Goal: Task Accomplishment & Management: Use online tool/utility

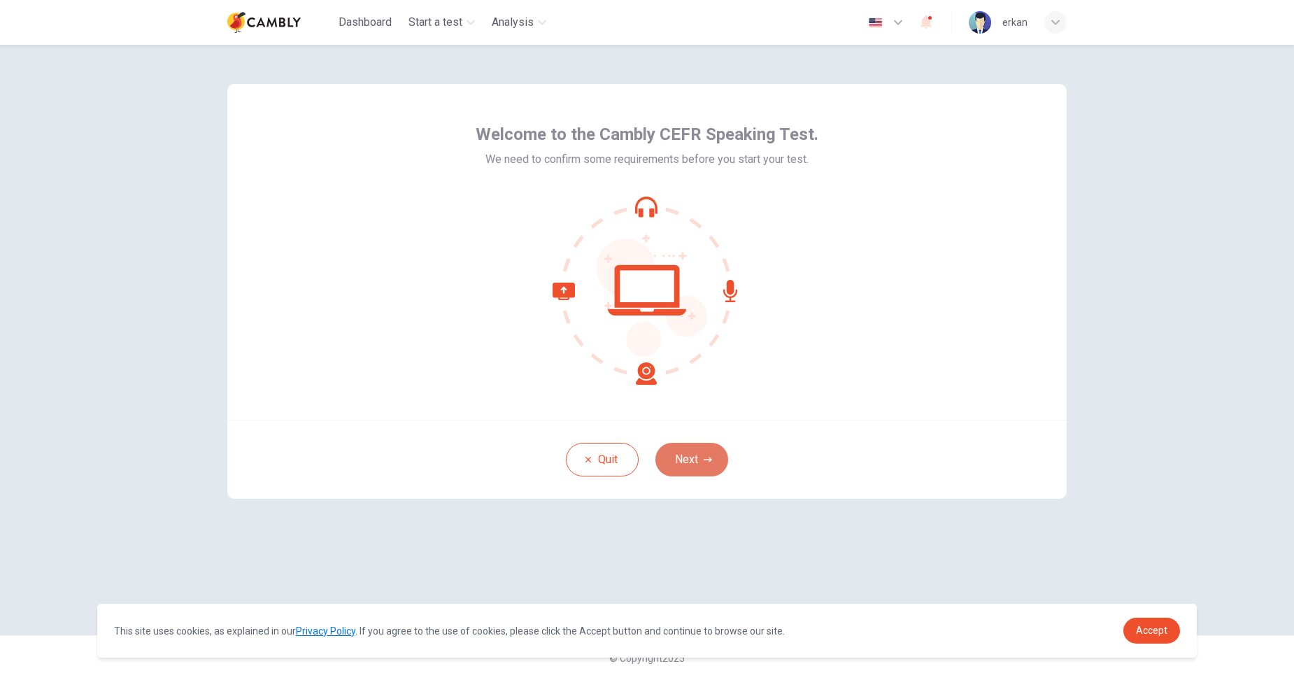
click at [693, 458] on button "Next" at bounding box center [692, 460] width 73 height 34
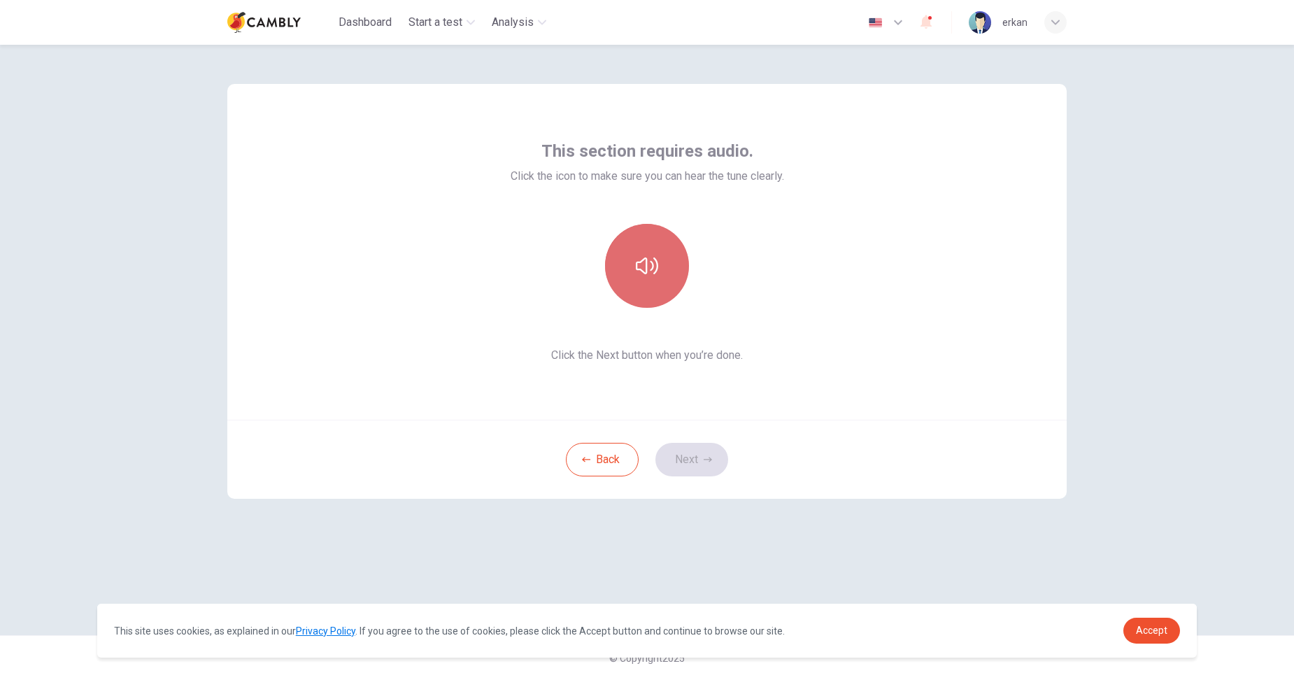
click at [642, 272] on icon "button" at bounding box center [647, 266] width 22 height 22
click at [701, 468] on button "Next" at bounding box center [692, 460] width 73 height 34
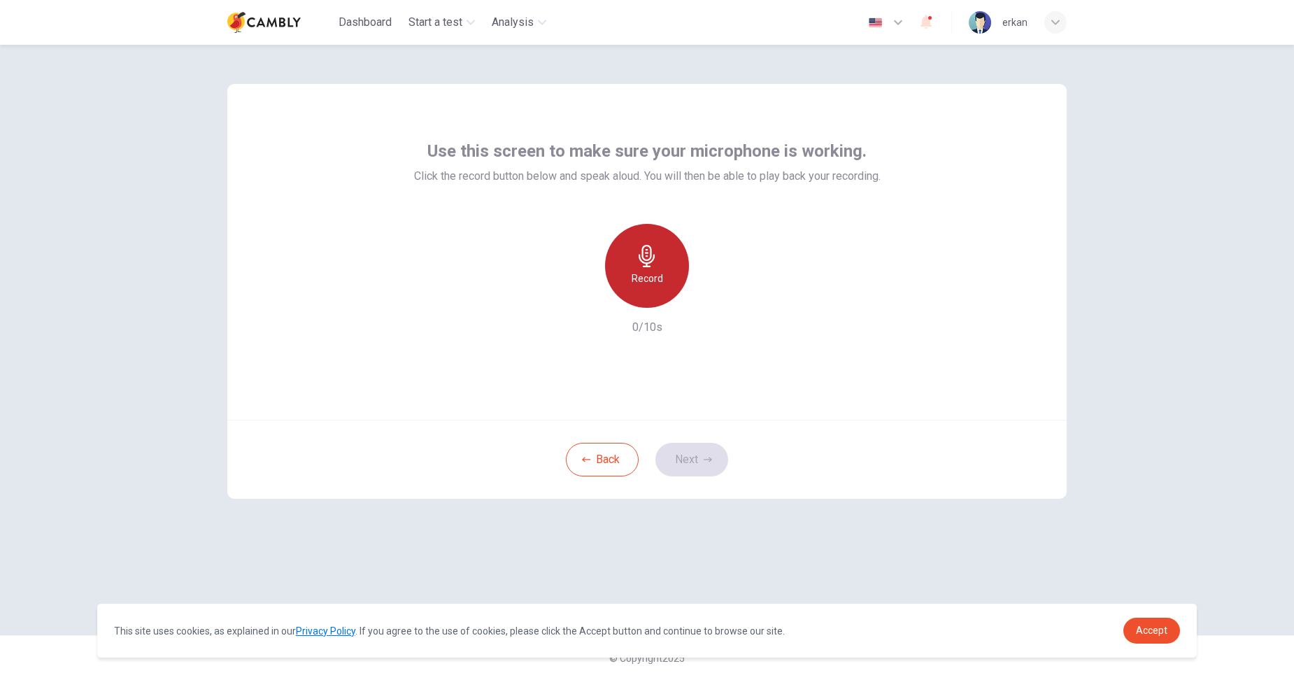
click at [648, 271] on h6 "Record" at bounding box center [647, 278] width 31 height 17
click at [695, 458] on button "Next" at bounding box center [692, 460] width 73 height 34
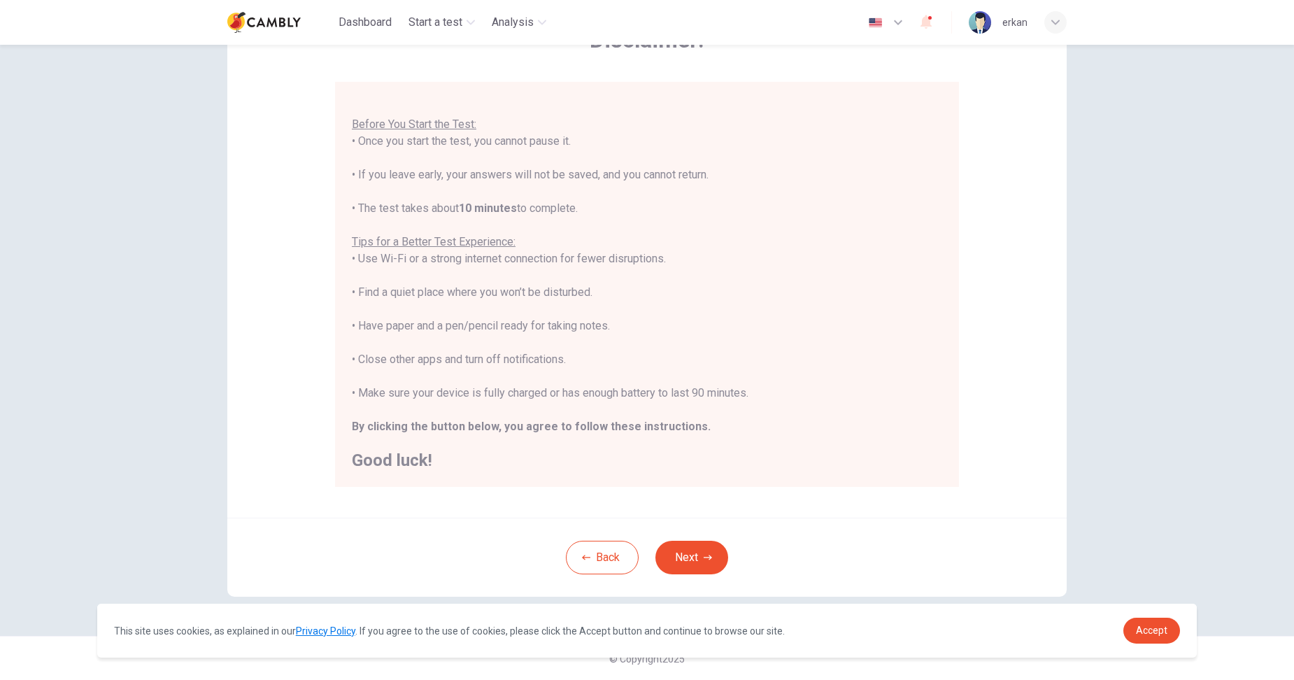
scroll to position [98, 0]
click at [1151, 628] on span "Accept" at bounding box center [1151, 630] width 31 height 11
click at [1159, 631] on span "Accept" at bounding box center [1151, 630] width 31 height 11
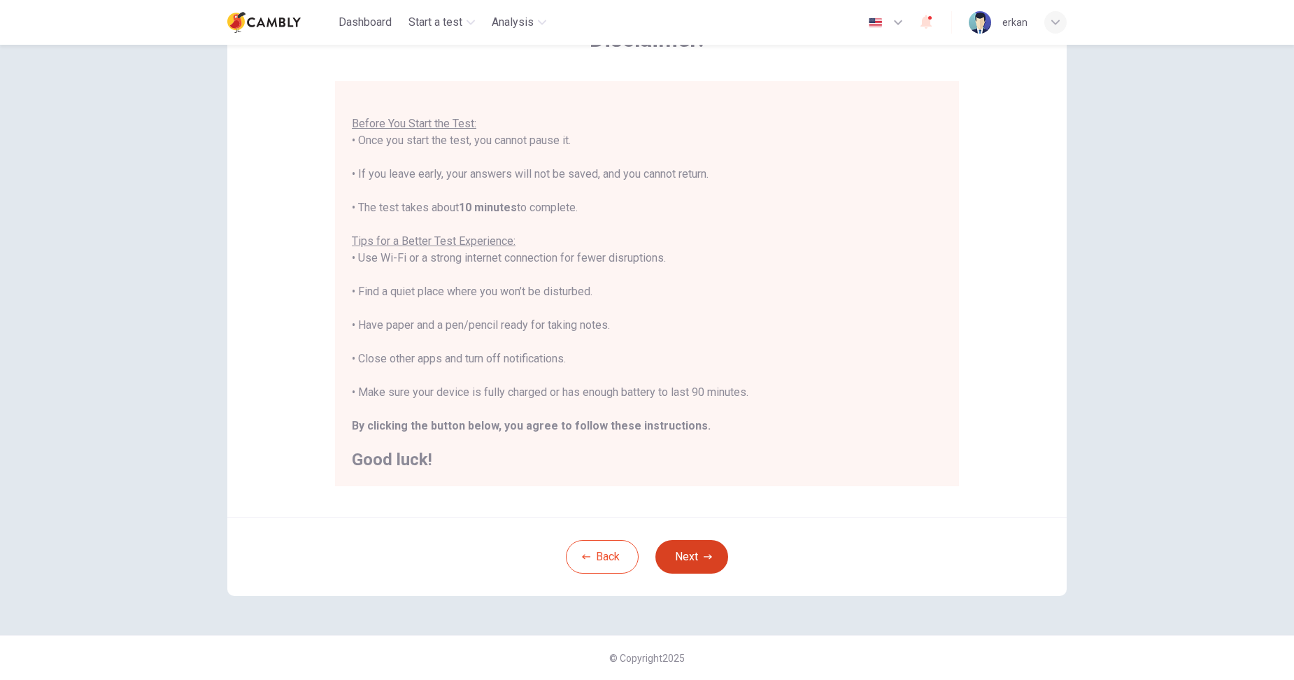
click at [684, 559] on button "Next" at bounding box center [692, 557] width 73 height 34
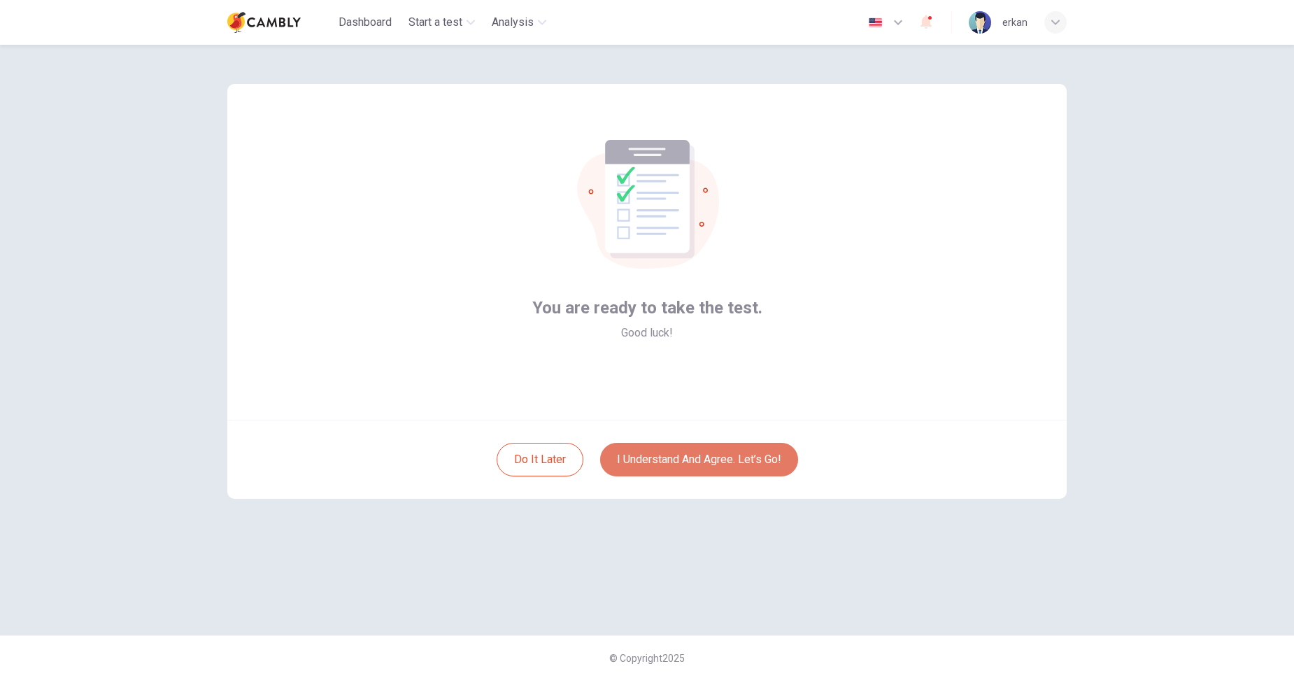
click at [683, 456] on button "I understand and agree. Let’s go!" at bounding box center [699, 460] width 198 height 34
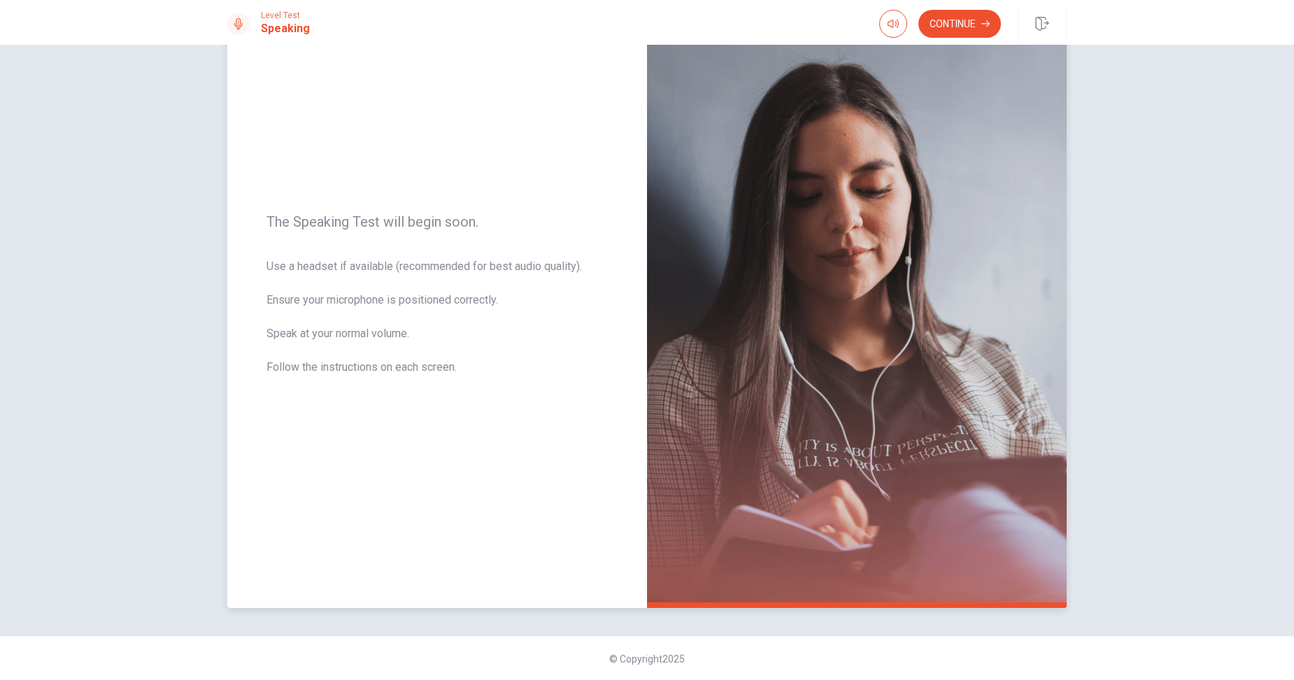
scroll to position [76, 0]
drag, startPoint x: 264, startPoint y: 269, endPoint x: 448, endPoint y: 269, distance: 184.0
click at [448, 269] on div "The Speaking Test will begin soon. Use a headset if available (recommended for …" at bounding box center [437, 302] width 420 height 610
drag, startPoint x: 278, startPoint y: 302, endPoint x: 459, endPoint y: 311, distance: 181.4
click at [459, 311] on span "Use a headset if available (recommended for best audio quality). Ensure your mi…" at bounding box center [437, 324] width 341 height 134
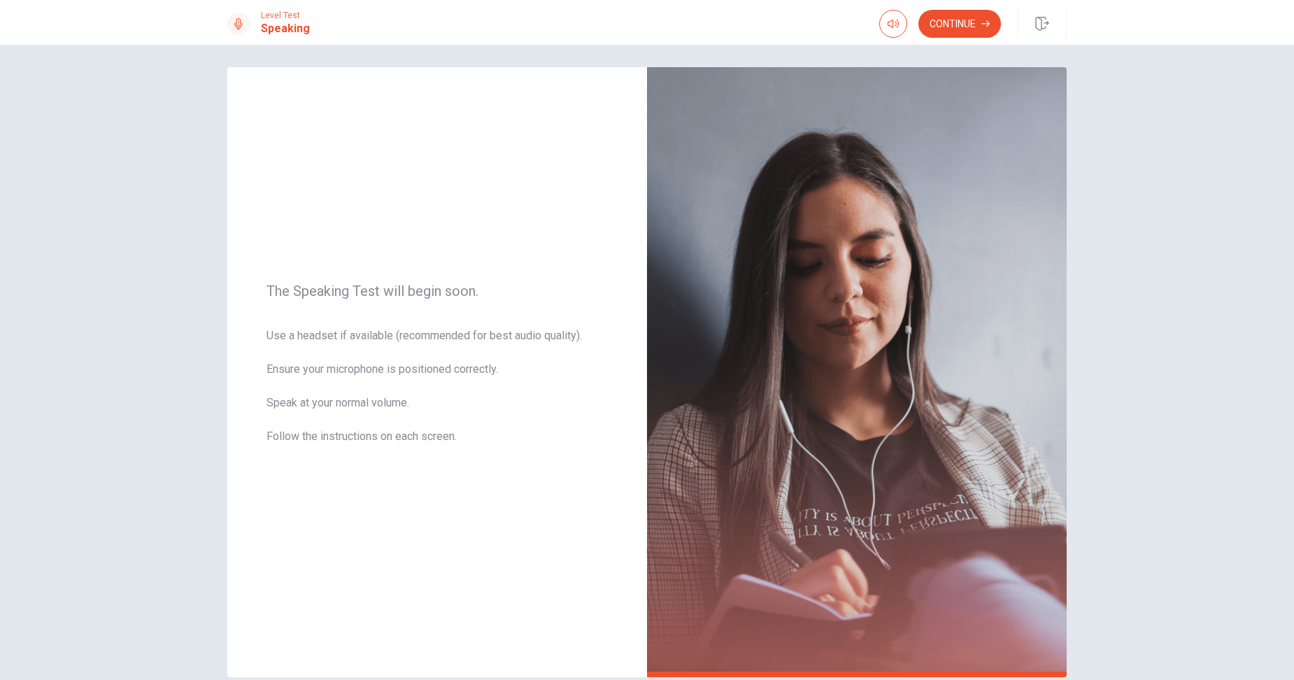
scroll to position [0, 0]
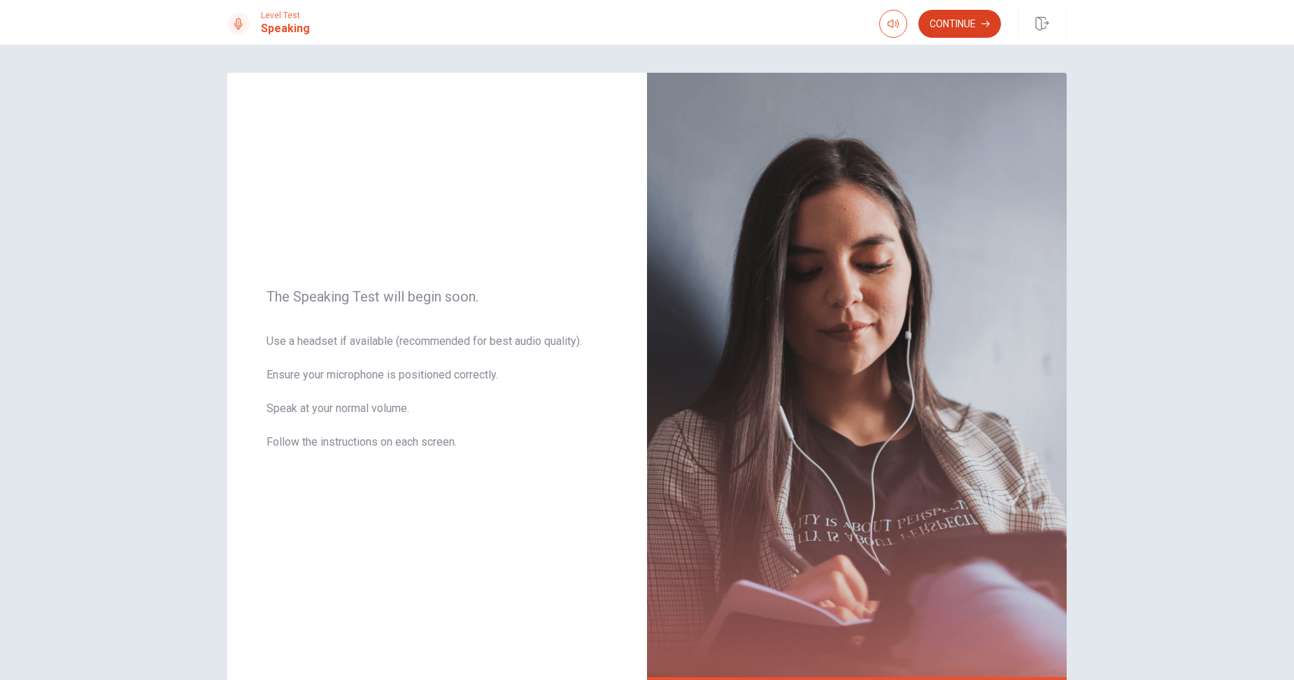
click at [968, 18] on button "Continue" at bounding box center [960, 24] width 83 height 28
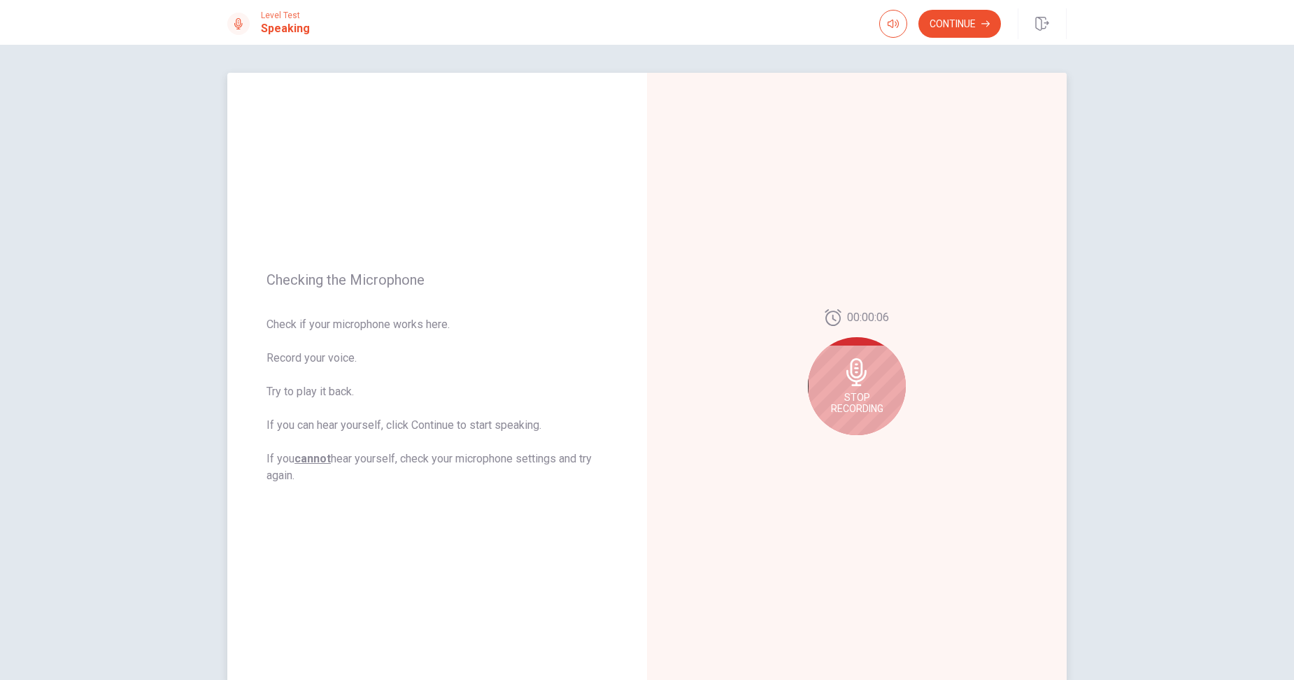
click at [854, 396] on span "Stop Recording" at bounding box center [857, 403] width 52 height 22
drag, startPoint x: 277, startPoint y: 361, endPoint x: 374, endPoint y: 360, distance: 96.6
click at [374, 360] on span "Check if your microphone works here. Record your voice. Try to play it back. If…" at bounding box center [437, 400] width 341 height 168
click at [869, 449] on icon "Play Audio" at bounding box center [872, 446] width 6 height 8
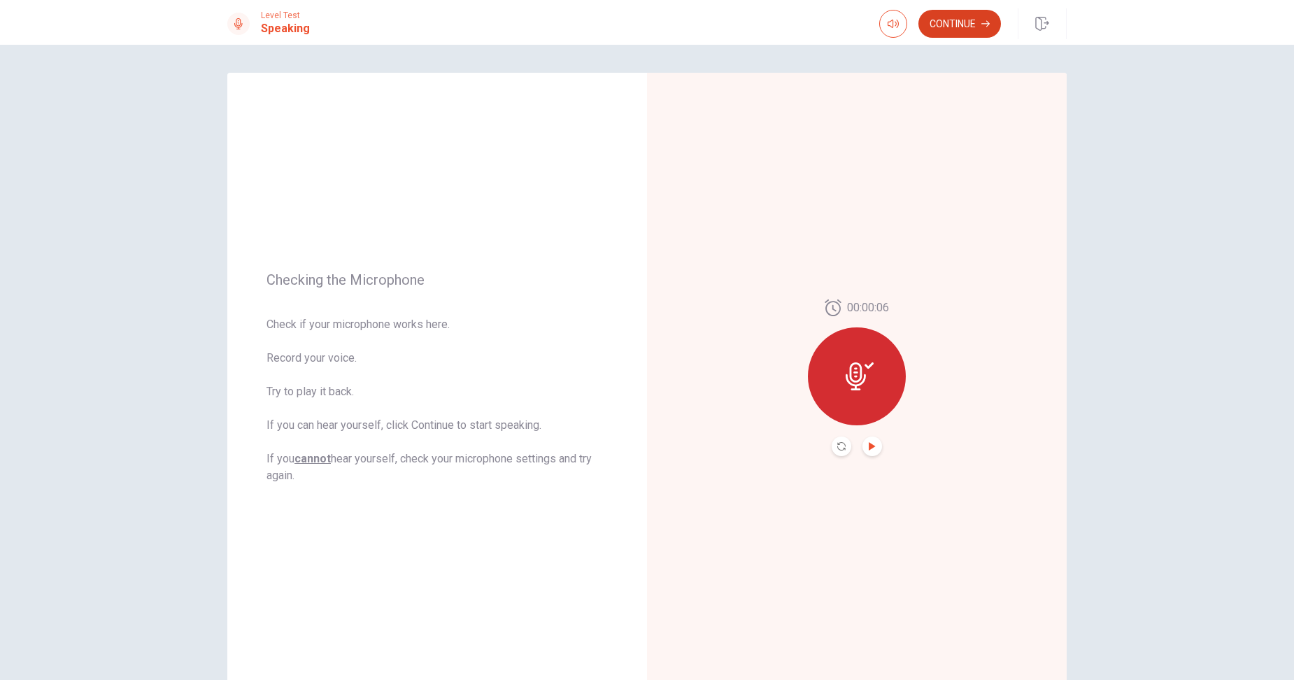
click at [951, 27] on button "Continue" at bounding box center [960, 24] width 83 height 28
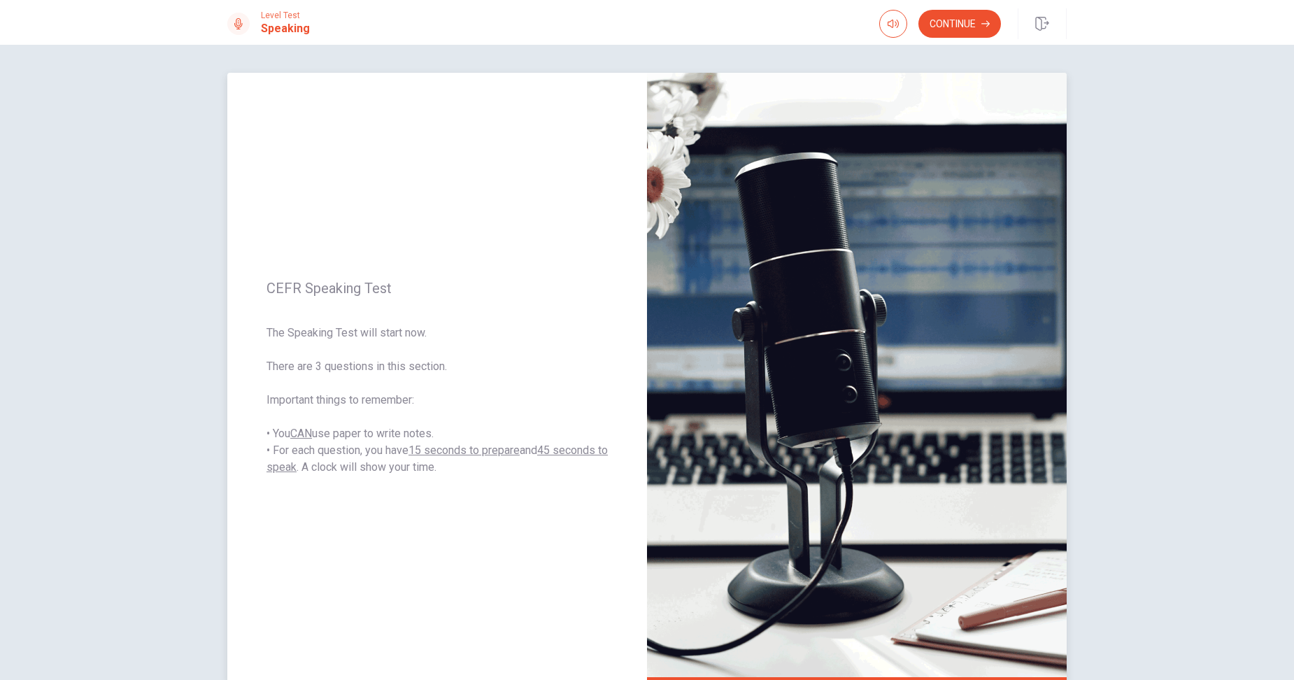
drag, startPoint x: 298, startPoint y: 332, endPoint x: 416, endPoint y: 332, distance: 117.5
click at [416, 332] on span "The Speaking Test will start now. There are 3 questions in this section. Import…" at bounding box center [437, 400] width 341 height 151
drag, startPoint x: 269, startPoint y: 364, endPoint x: 392, endPoint y: 362, distance: 123.1
click at [392, 362] on span "The Speaking Test will start now. There are 3 questions in this section. Import…" at bounding box center [437, 400] width 341 height 151
drag, startPoint x: 265, startPoint y: 395, endPoint x: 418, endPoint y: 395, distance: 153.2
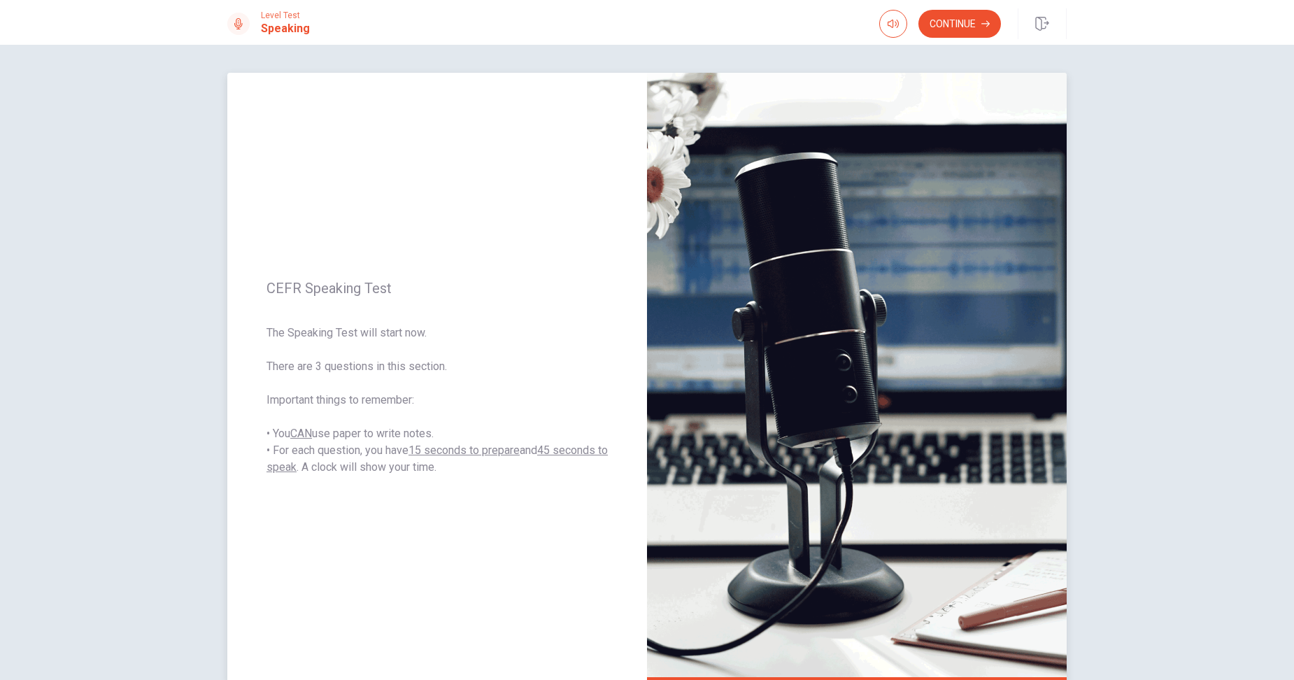
click at [418, 395] on span "The Speaking Test will start now. There are 3 questions in this section. Import…" at bounding box center [437, 400] width 341 height 151
drag, startPoint x: 285, startPoint y: 431, endPoint x: 378, endPoint y: 429, distance: 93.1
click at [378, 429] on span "The Speaking Test will start now. There are 3 questions in this section. Import…" at bounding box center [437, 400] width 341 height 151
click at [464, 467] on span "The Speaking Test will start now. There are 3 questions in this section. Import…" at bounding box center [437, 400] width 341 height 151
drag, startPoint x: 274, startPoint y: 452, endPoint x: 510, endPoint y: 452, distance: 235.8
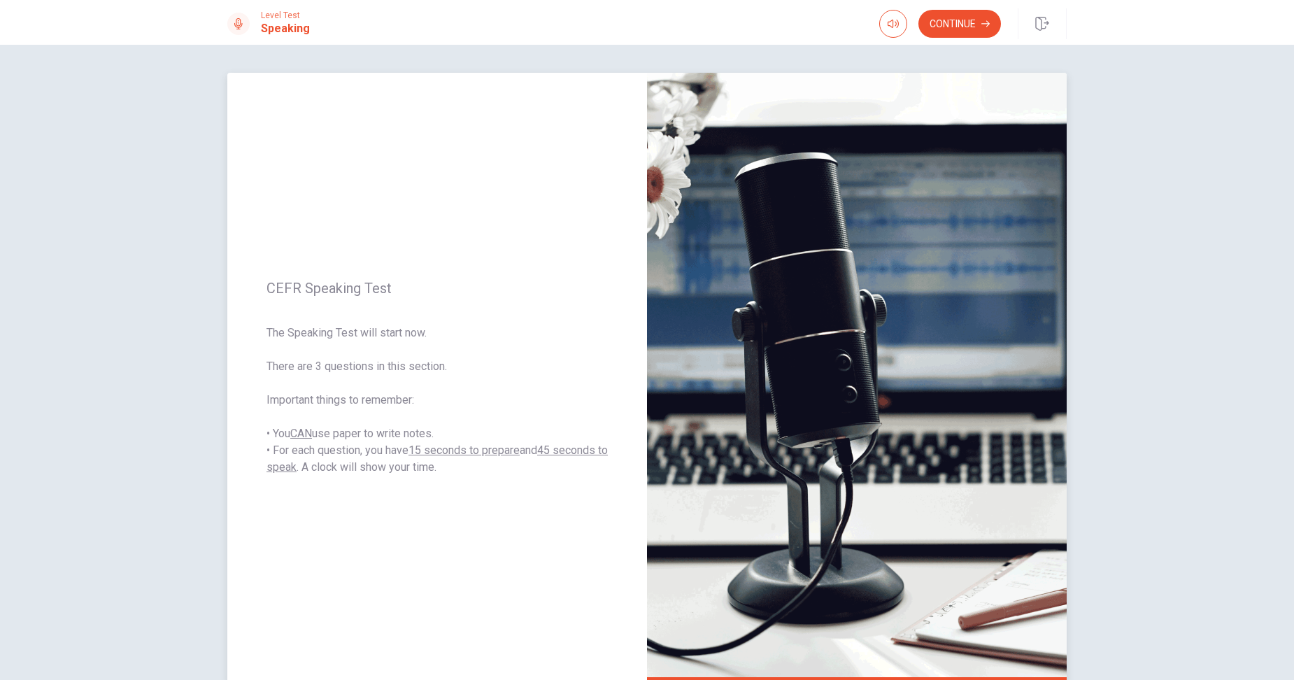
click at [510, 452] on span "The Speaking Test will start now. There are 3 questions in this section. Import…" at bounding box center [437, 400] width 341 height 151
click at [956, 17] on button "Continue" at bounding box center [960, 24] width 83 height 28
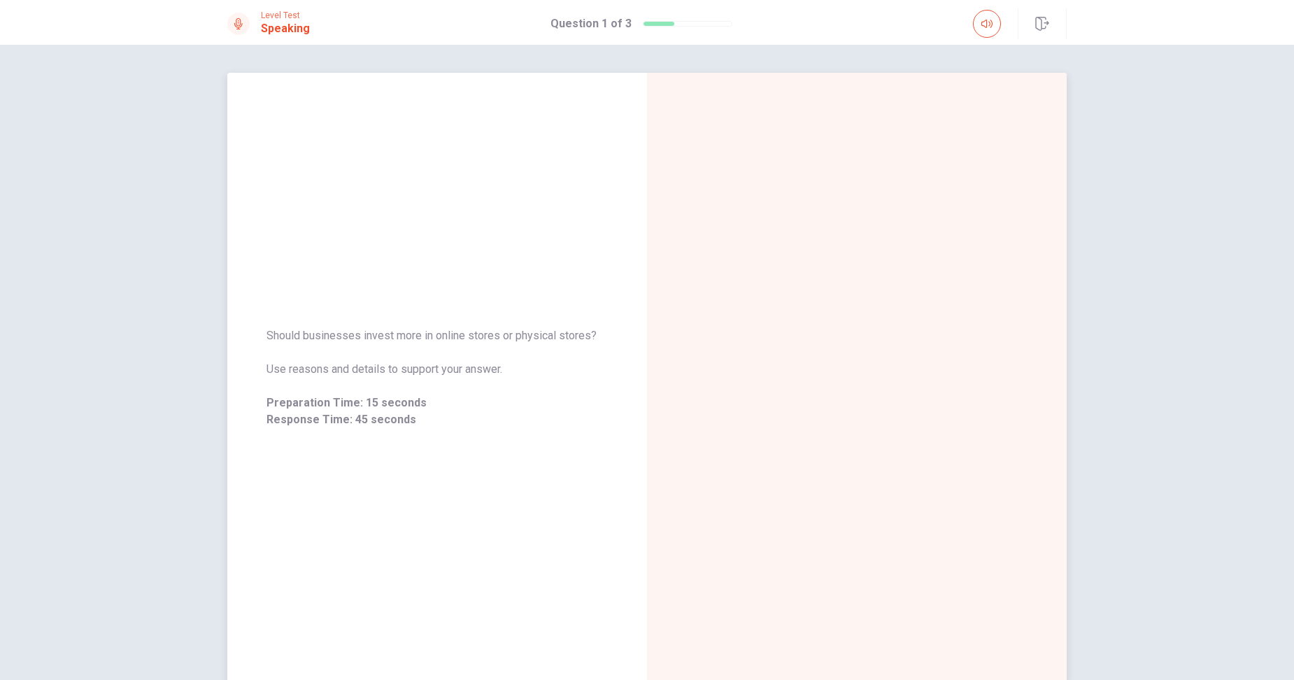
drag, startPoint x: 274, startPoint y: 334, endPoint x: 342, endPoint y: 336, distance: 68.6
click at [342, 336] on span "Should businesses invest more in online stores or physical stores?" at bounding box center [437, 335] width 341 height 17
drag, startPoint x: 534, startPoint y: 327, endPoint x: 505, endPoint y: 325, distance: 28.7
click at [547, 325] on span "Do you think attending business school is necessary for starting a successful b…" at bounding box center [437, 336] width 341 height 34
drag, startPoint x: 278, startPoint y: 341, endPoint x: 371, endPoint y: 343, distance: 93.1
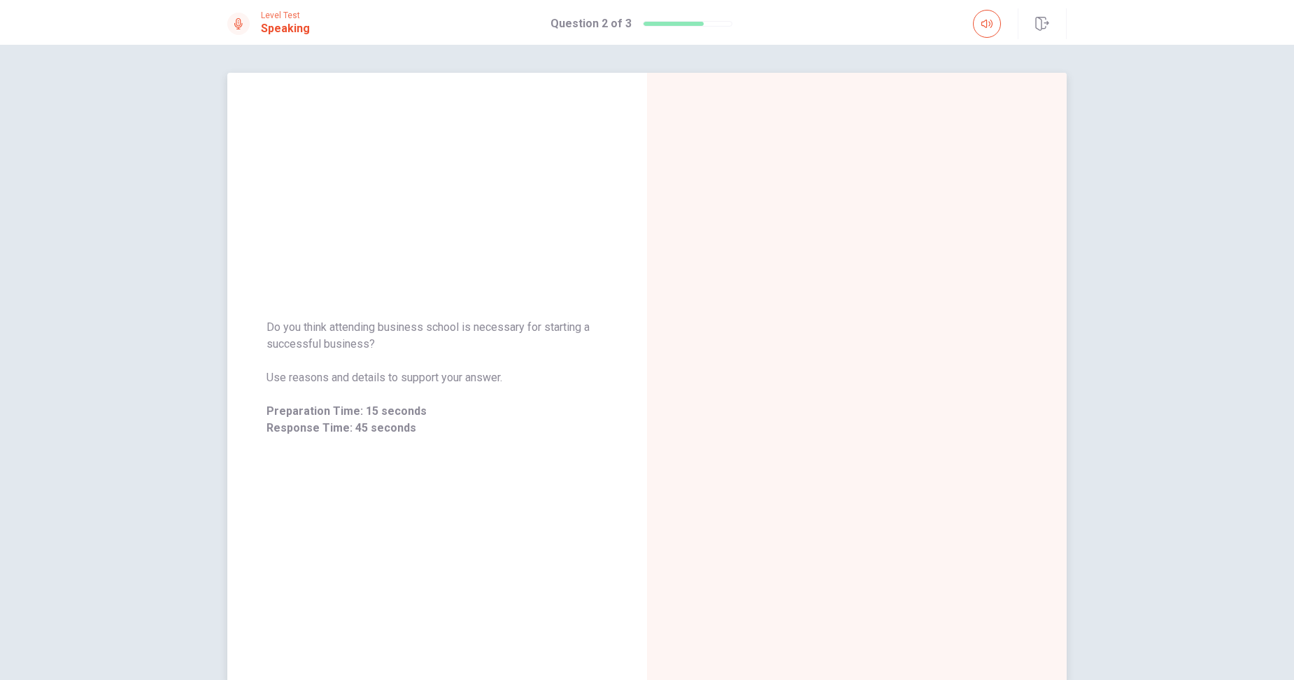
click at [371, 343] on span "Do you think attending business school is necessary for starting a successful b…" at bounding box center [437, 336] width 341 height 34
drag, startPoint x: 503, startPoint y: 329, endPoint x: 515, endPoint y: 329, distance: 11.9
click at [515, 329] on span "Should organizations encourage internal job rotations or have employees stick t…" at bounding box center [437, 336] width 341 height 34
drag, startPoint x: 267, startPoint y: 346, endPoint x: 400, endPoint y: 347, distance: 133.6
click at [400, 347] on span "Should organizations encourage internal job rotations or have employees stick t…" at bounding box center [437, 336] width 341 height 34
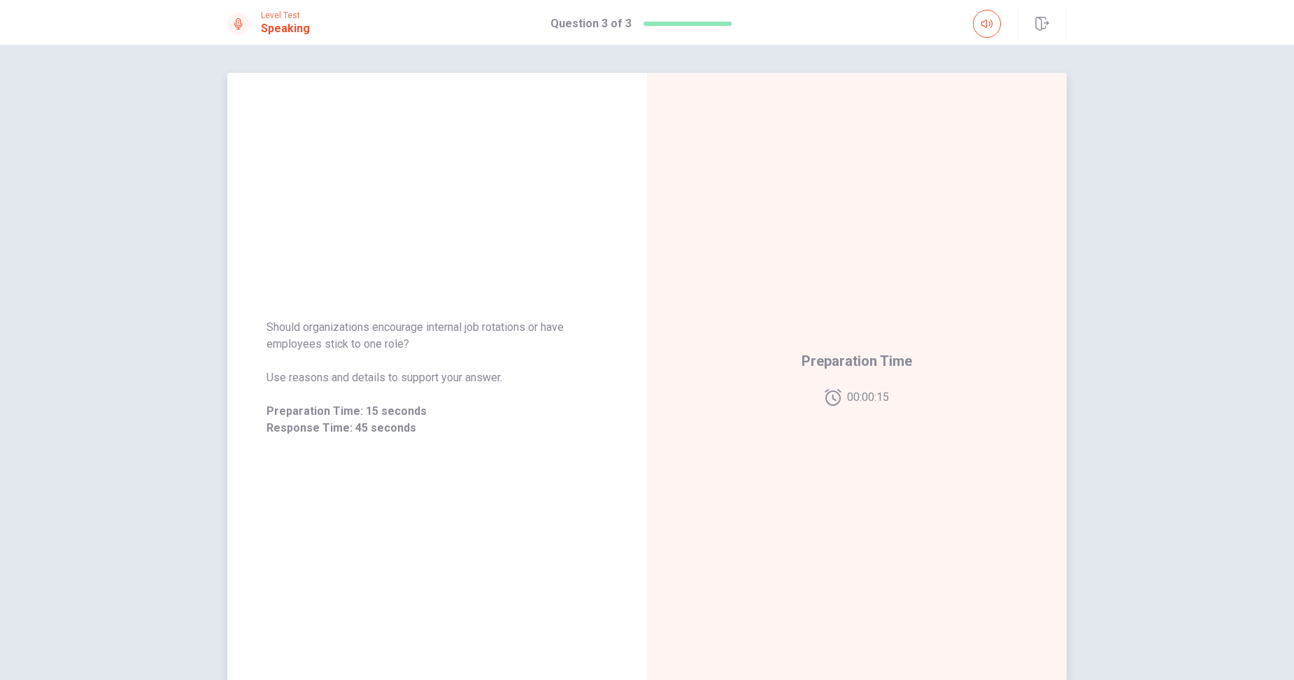
click at [402, 327] on span "Should organizations encourage internal job rotations or have employees stick t…" at bounding box center [437, 336] width 341 height 34
drag, startPoint x: 288, startPoint y: 344, endPoint x: 353, endPoint y: 344, distance: 65.1
click at [353, 344] on span "Should organizations encourage internal job rotations or have employees stick t…" at bounding box center [437, 336] width 341 height 34
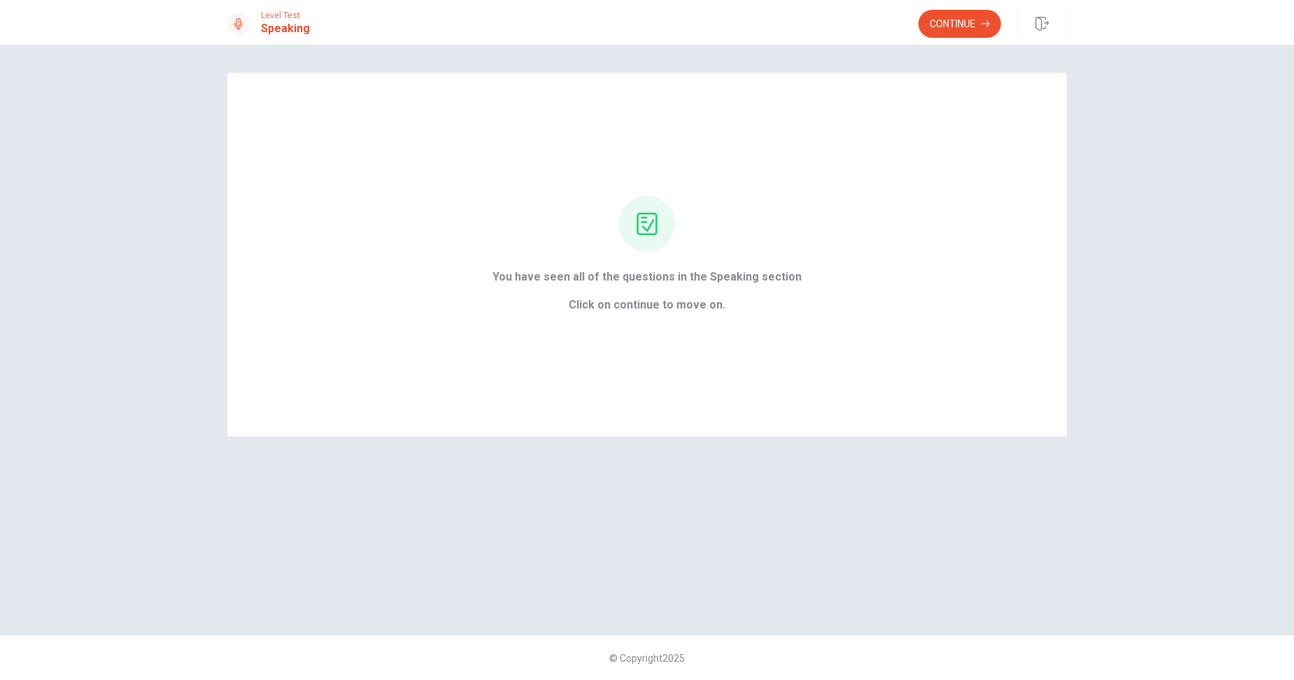
click at [963, 23] on button "Continue" at bounding box center [960, 24] width 83 height 28
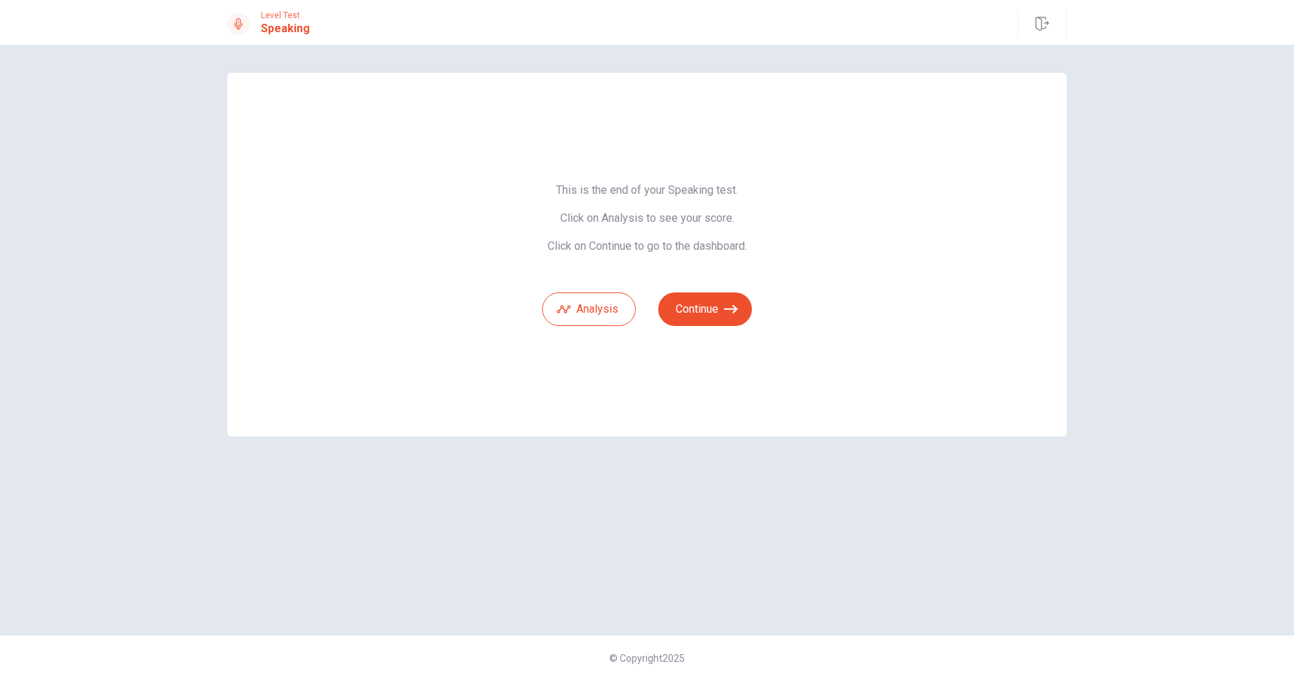
drag, startPoint x: 579, startPoint y: 218, endPoint x: 710, endPoint y: 218, distance: 131.5
click at [710, 218] on span "This is the end of your Speaking test. Click on Analysis to see your score. Cli…" at bounding box center [647, 218] width 210 height 70
click at [592, 308] on button "Analysis" at bounding box center [589, 309] width 94 height 34
